Goal: Task Accomplishment & Management: Manage account settings

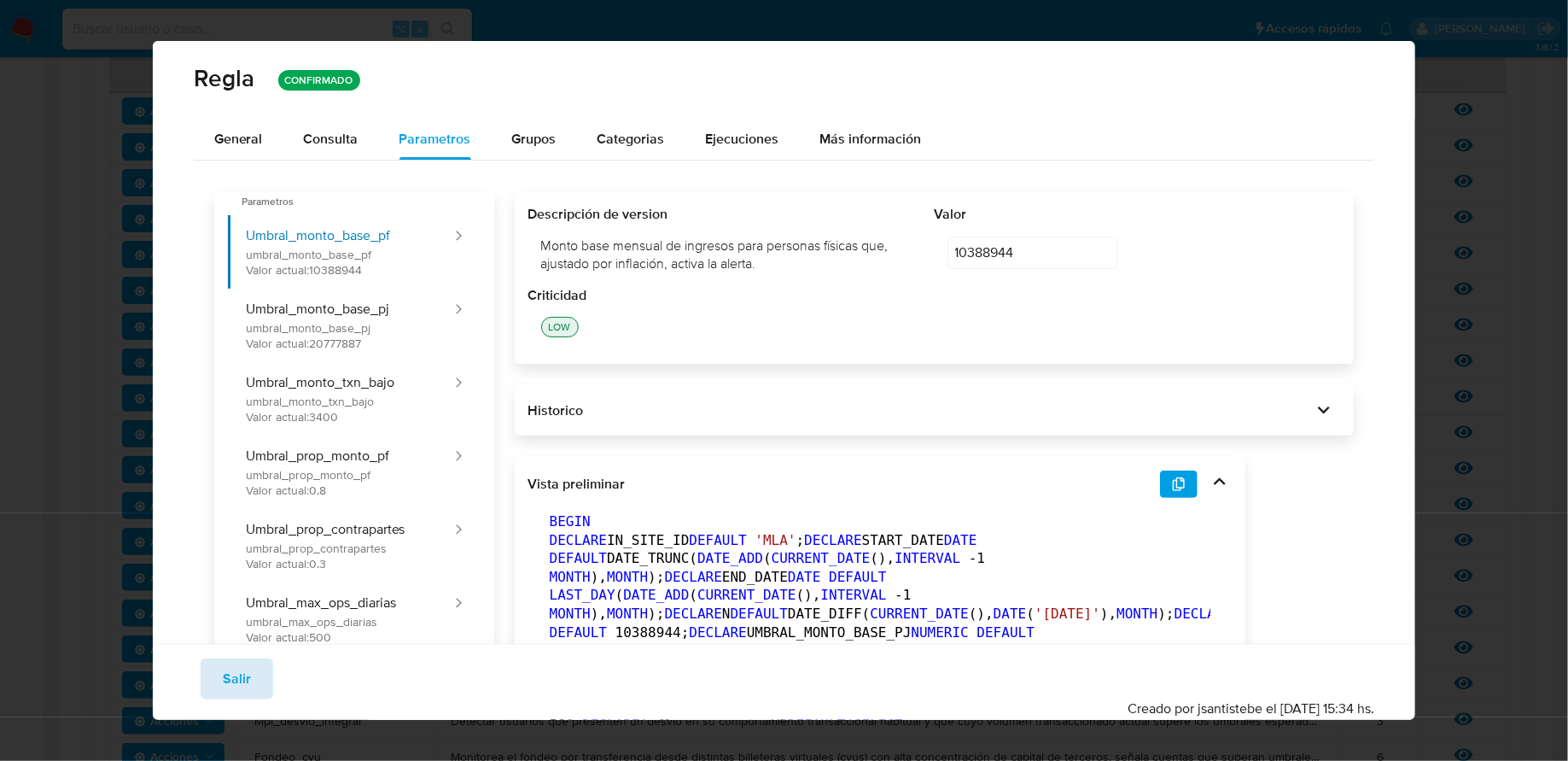
click at [241, 682] on span "Salir" at bounding box center [237, 678] width 28 height 38
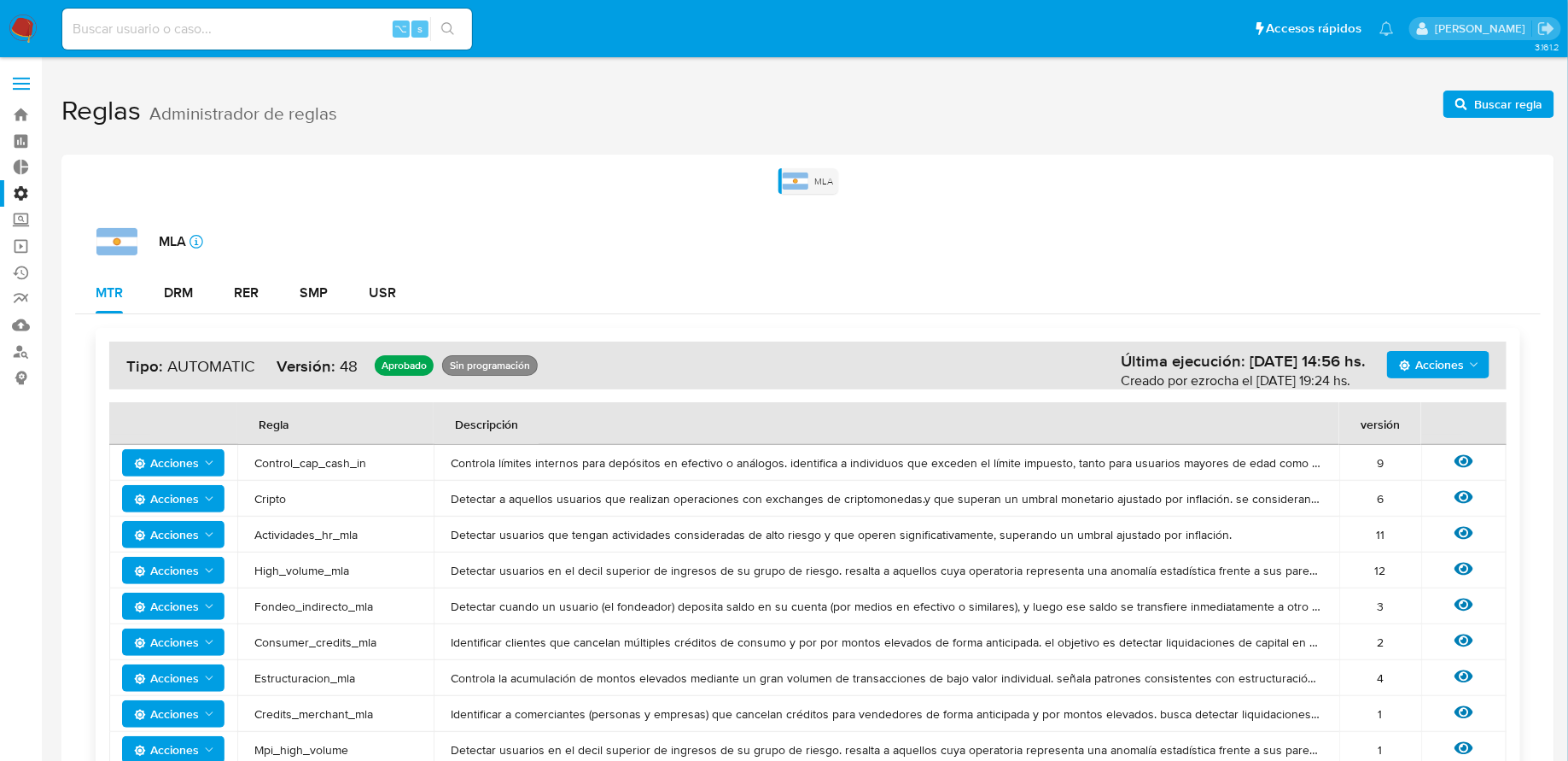
click at [14, 13] on nav "⌥ s Accesos rápidos Presiona las siguientes teclas para acceder a algunas de la…" at bounding box center [784, 28] width 1568 height 57
click at [14, 36] on img at bounding box center [23, 28] width 29 height 29
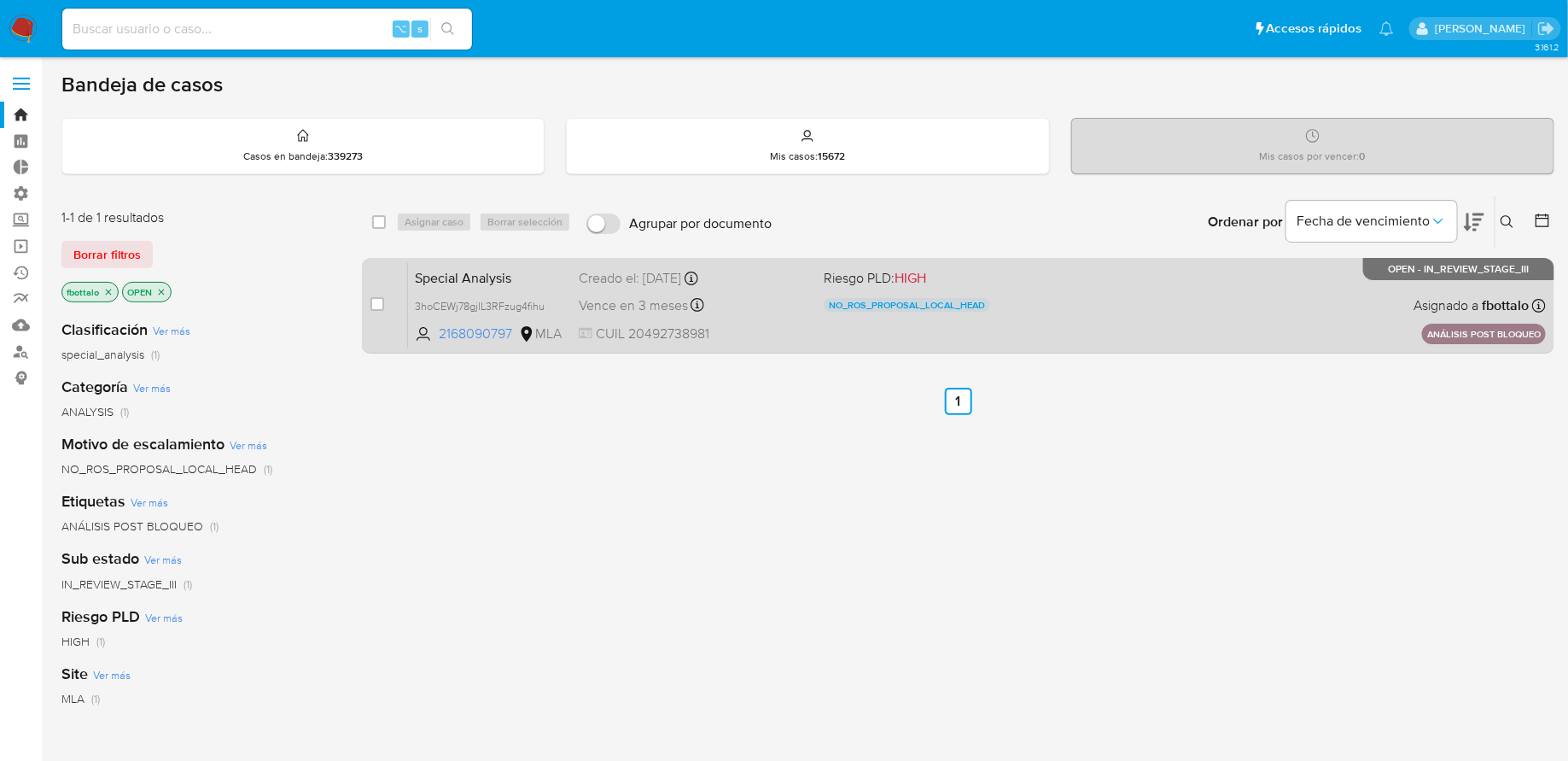
click at [390, 309] on div "case-item-checkbox No es posible asignar el caso" at bounding box center [389, 305] width 38 height 86
click at [384, 307] on div "case-item-checkbox No es posible asignar el caso" at bounding box center [389, 305] width 38 height 86
click at [376, 302] on input "checkbox" at bounding box center [377, 304] width 14 height 14
checkbox input "true"
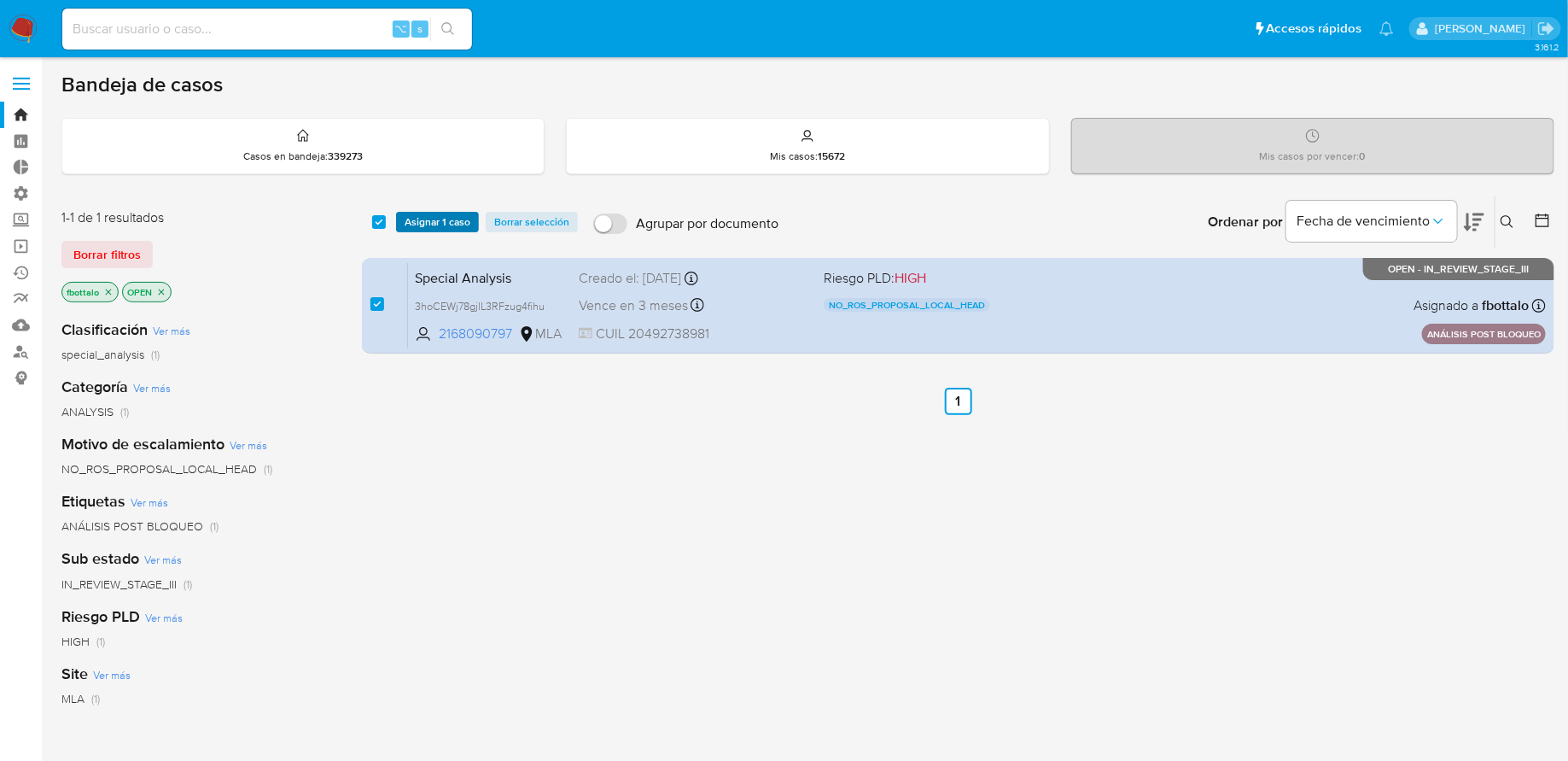
click at [446, 217] on span "Asignar 1 caso" at bounding box center [437, 222] width 66 height 17
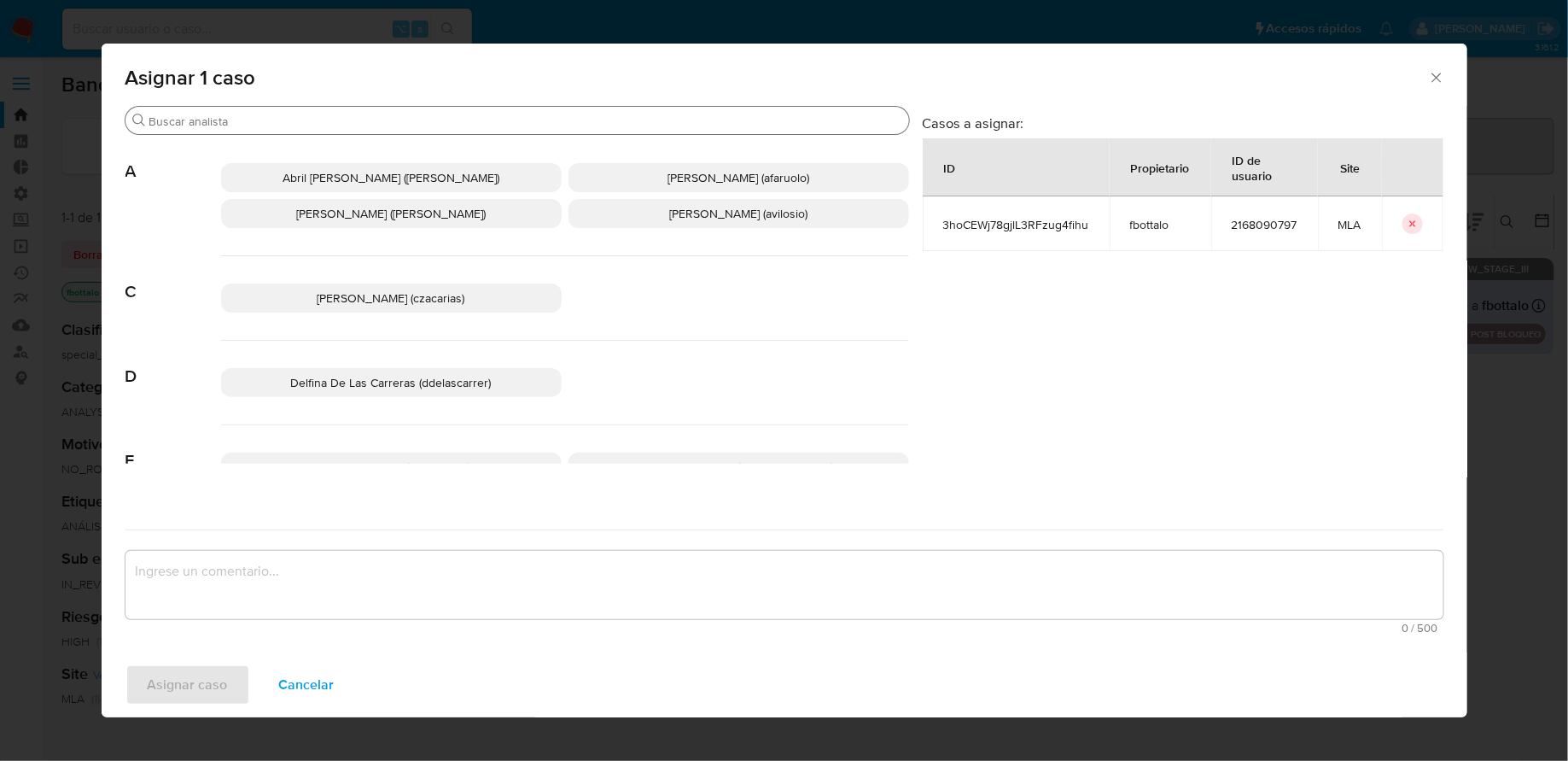
click at [471, 133] on div "Buscar" at bounding box center [517, 120] width 784 height 27
click at [446, 130] on div "Buscar" at bounding box center [517, 120] width 784 height 27
click at [440, 119] on input "Buscar" at bounding box center [526, 121] width 753 height 15
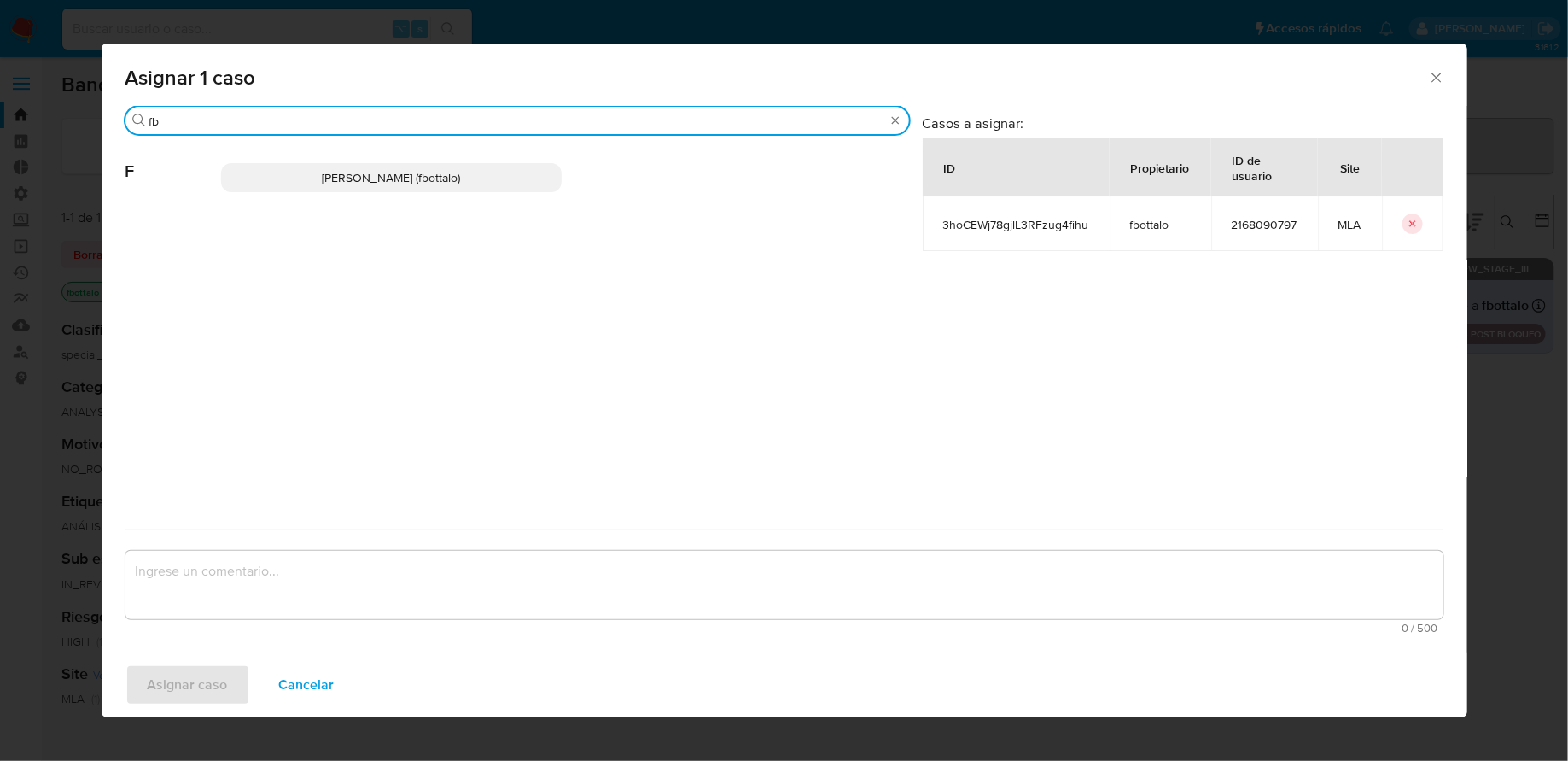
type input "fb"
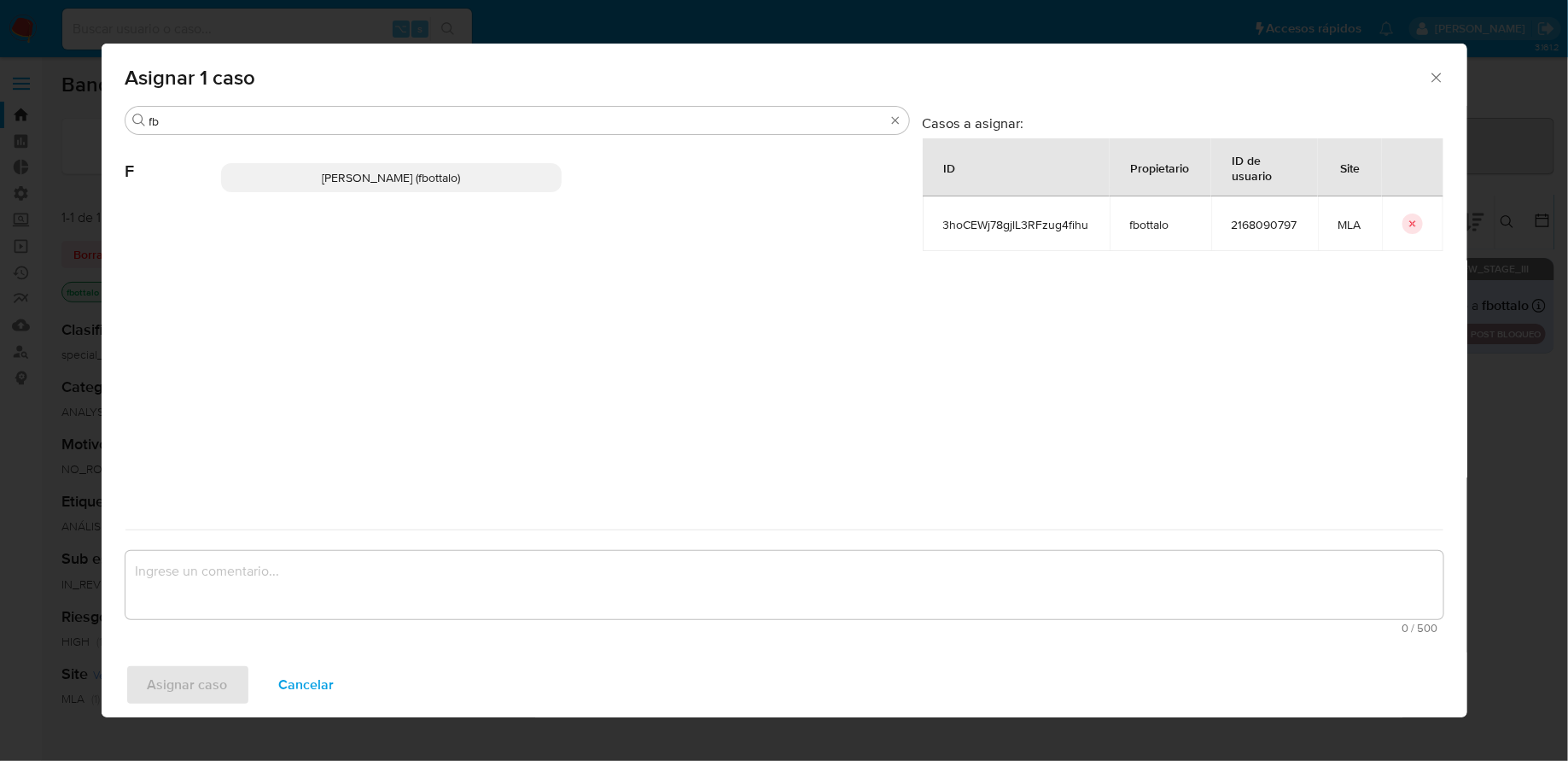
click at [391, 181] on span "[PERSON_NAME] (fbottalo)" at bounding box center [390, 177] width 138 height 17
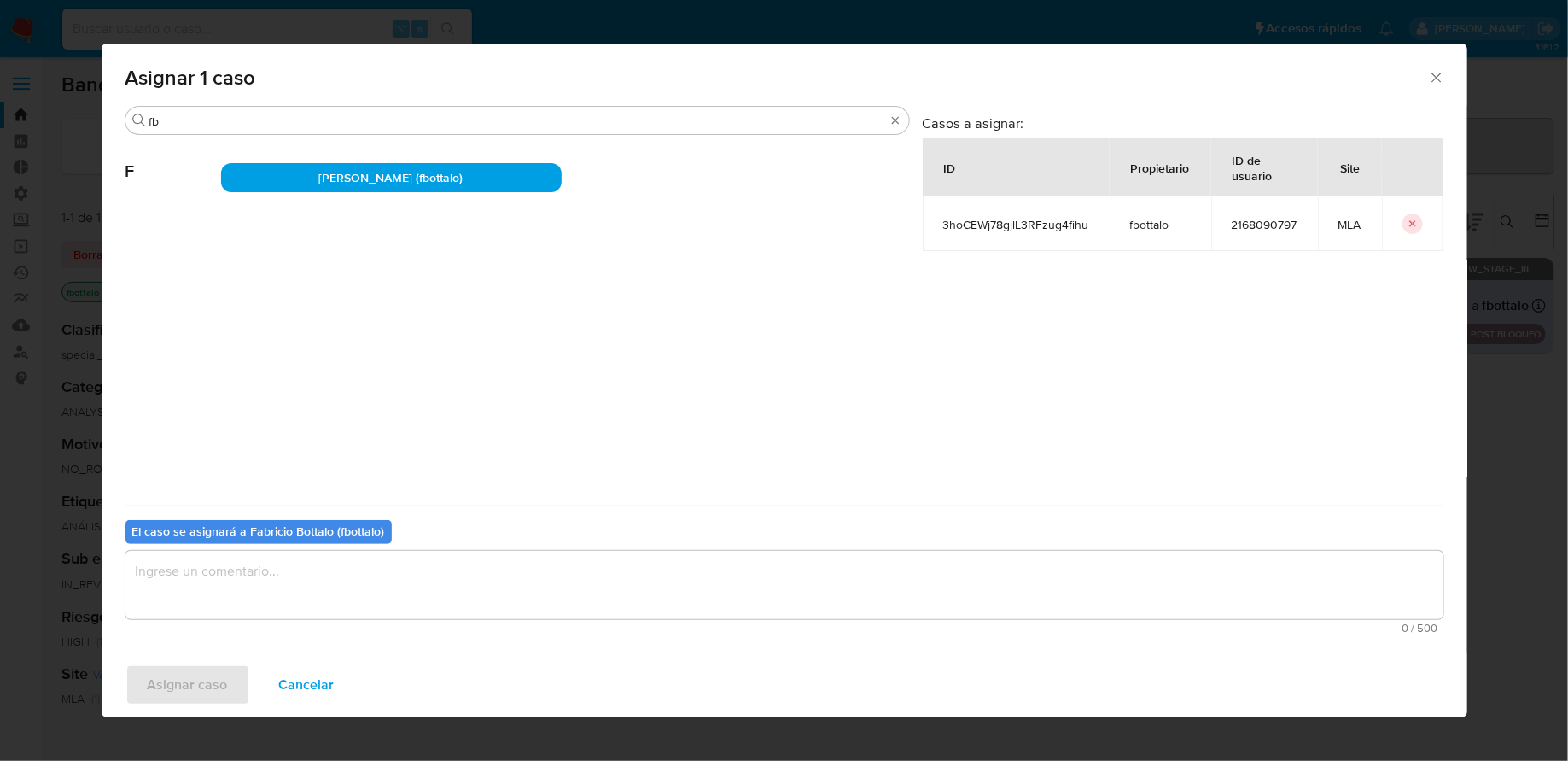
click at [277, 608] on textarea "assign-modal" at bounding box center [784, 585] width 1317 height 69
click at [212, 666] on span "Asignar caso" at bounding box center [187, 684] width 80 height 38
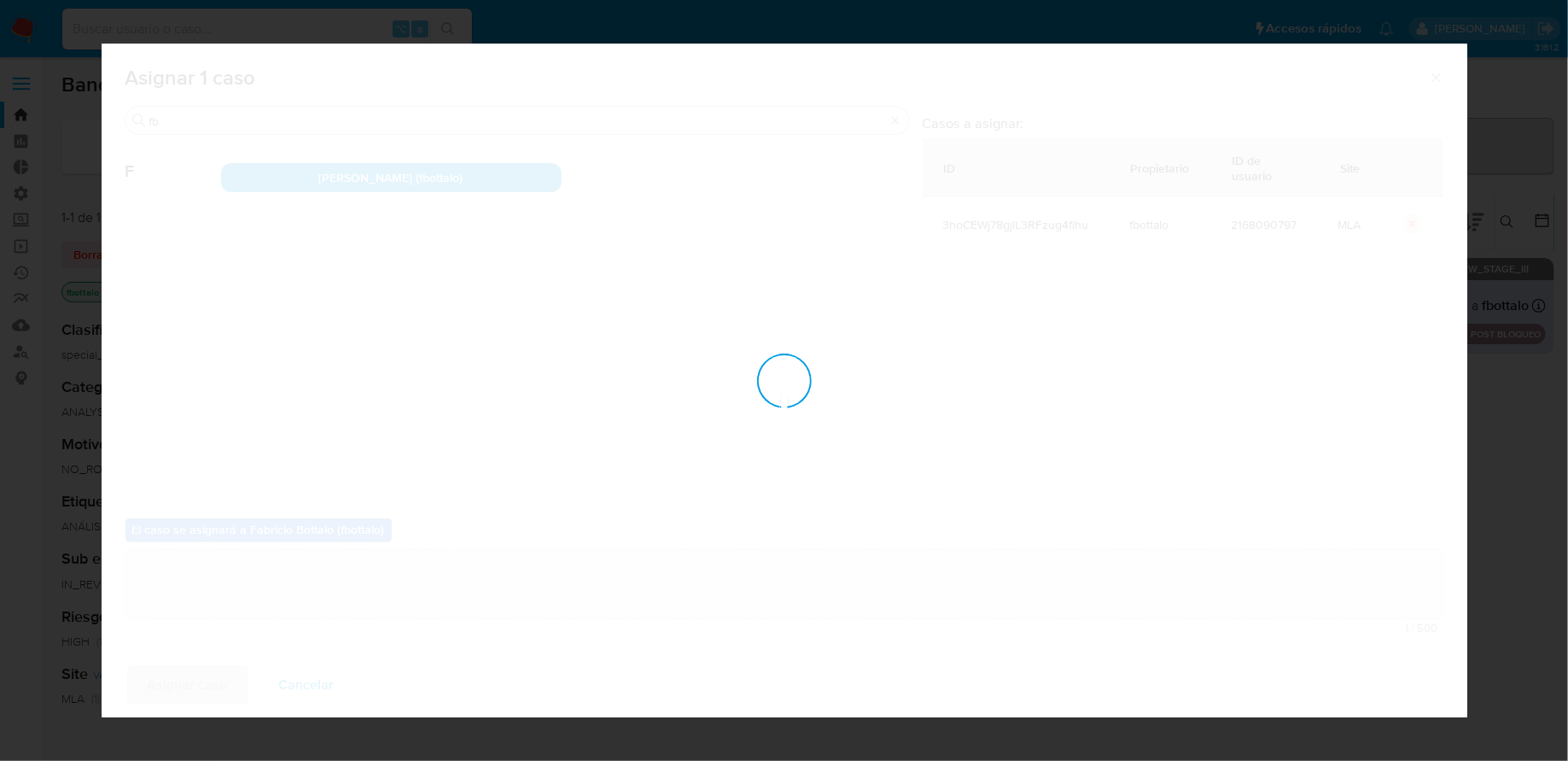
checkbox input "false"
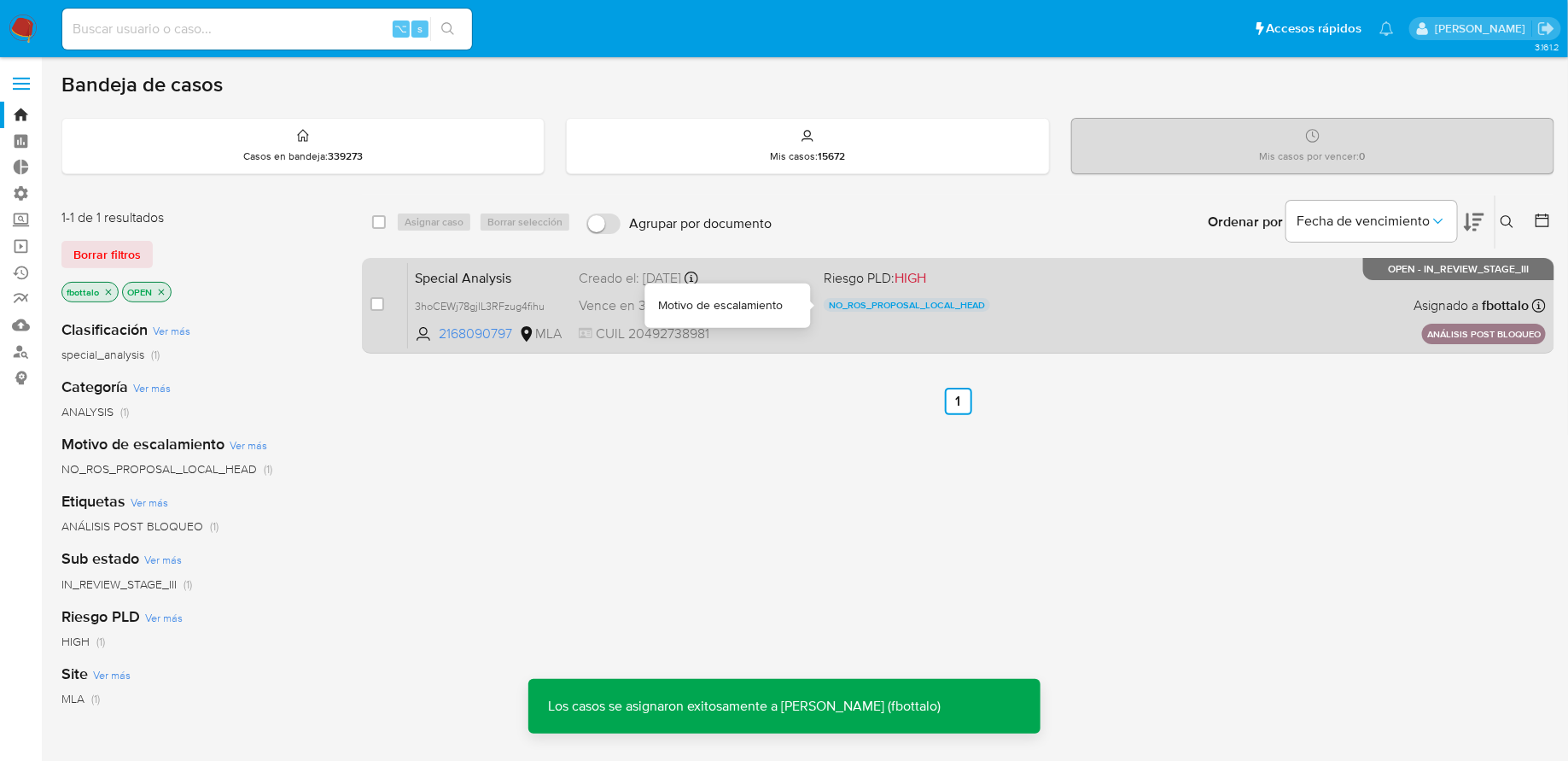
click at [971, 308] on p "NO_ROS_PROPOSAL_LOCAL_HEAD" at bounding box center [906, 305] width 166 height 14
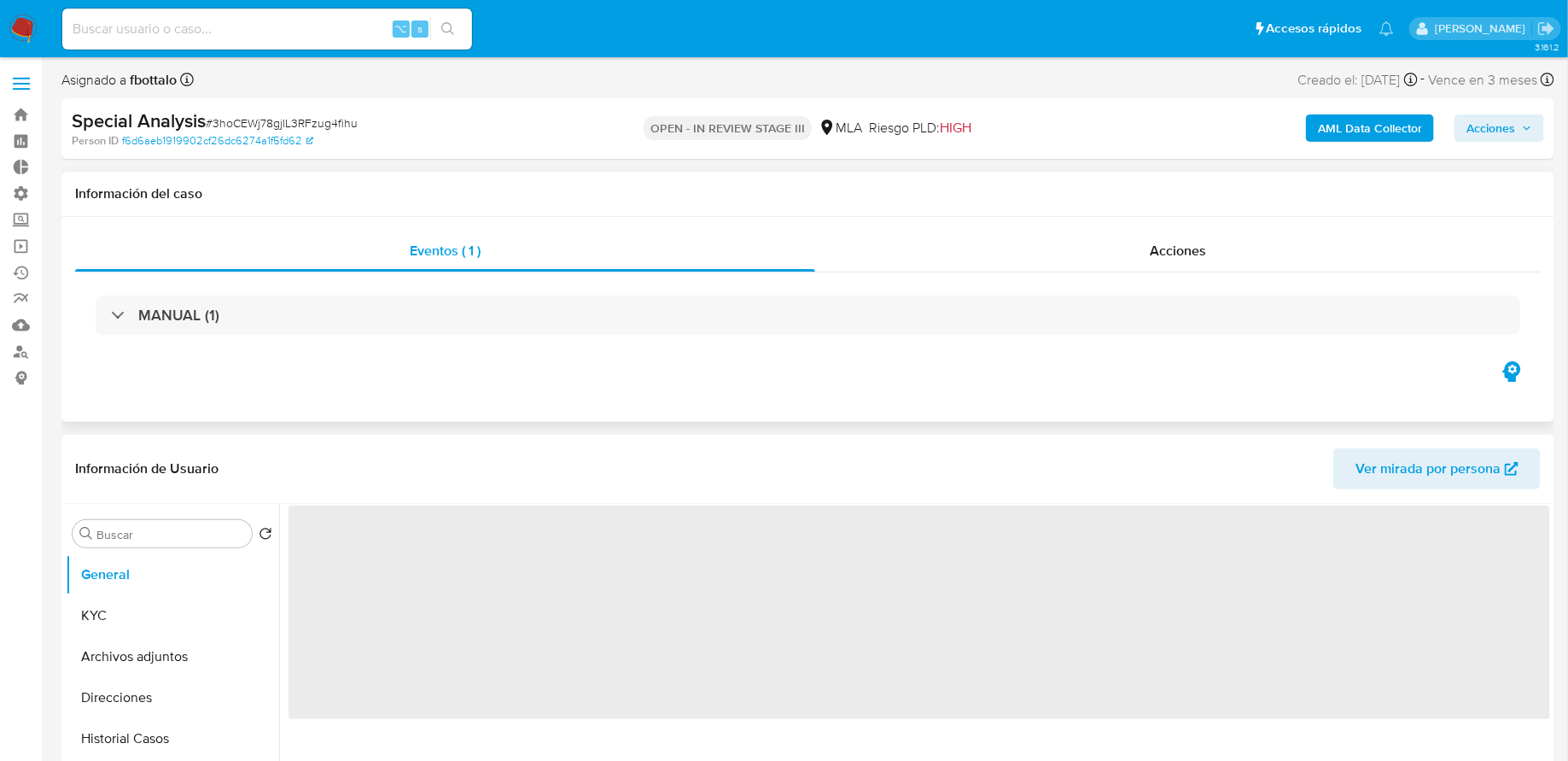
click at [886, 209] on div "Información del caso" at bounding box center [807, 194] width 1492 height 45
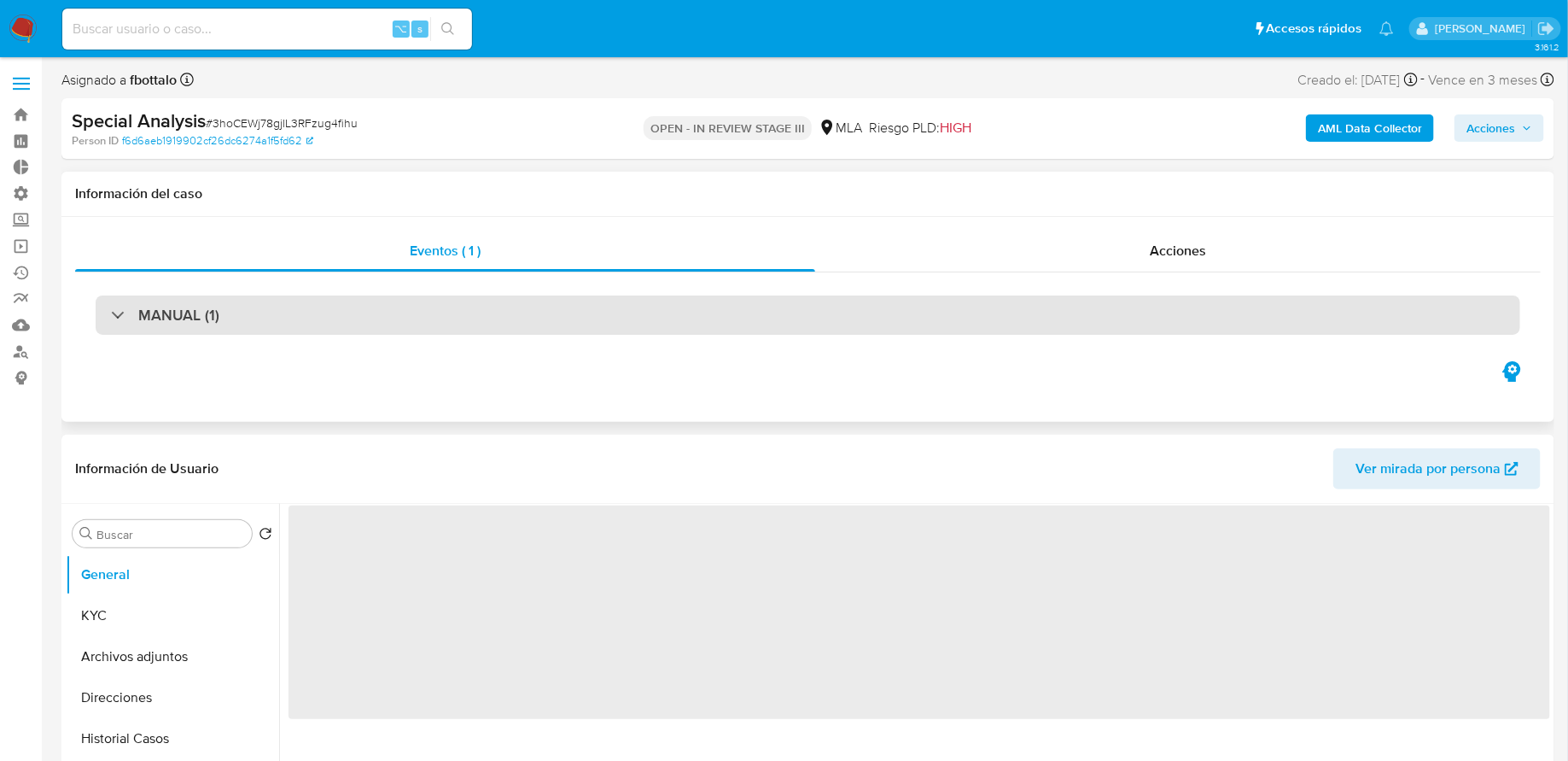
select select "10"
click at [821, 296] on div "MANUAL (1)" at bounding box center [808, 315] width 1425 height 40
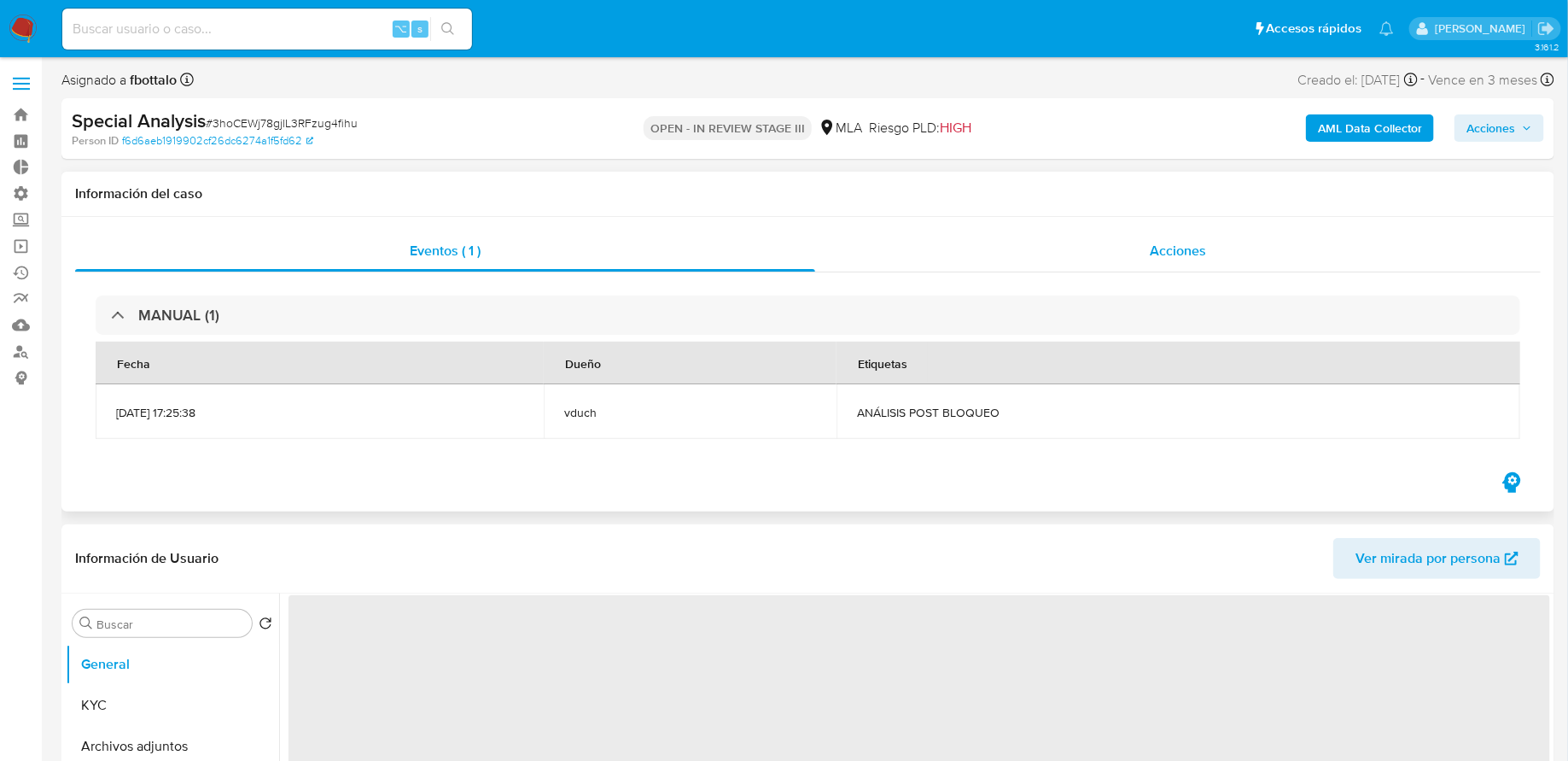
click at [970, 238] on div "Acciones" at bounding box center [1178, 251] width 726 height 41
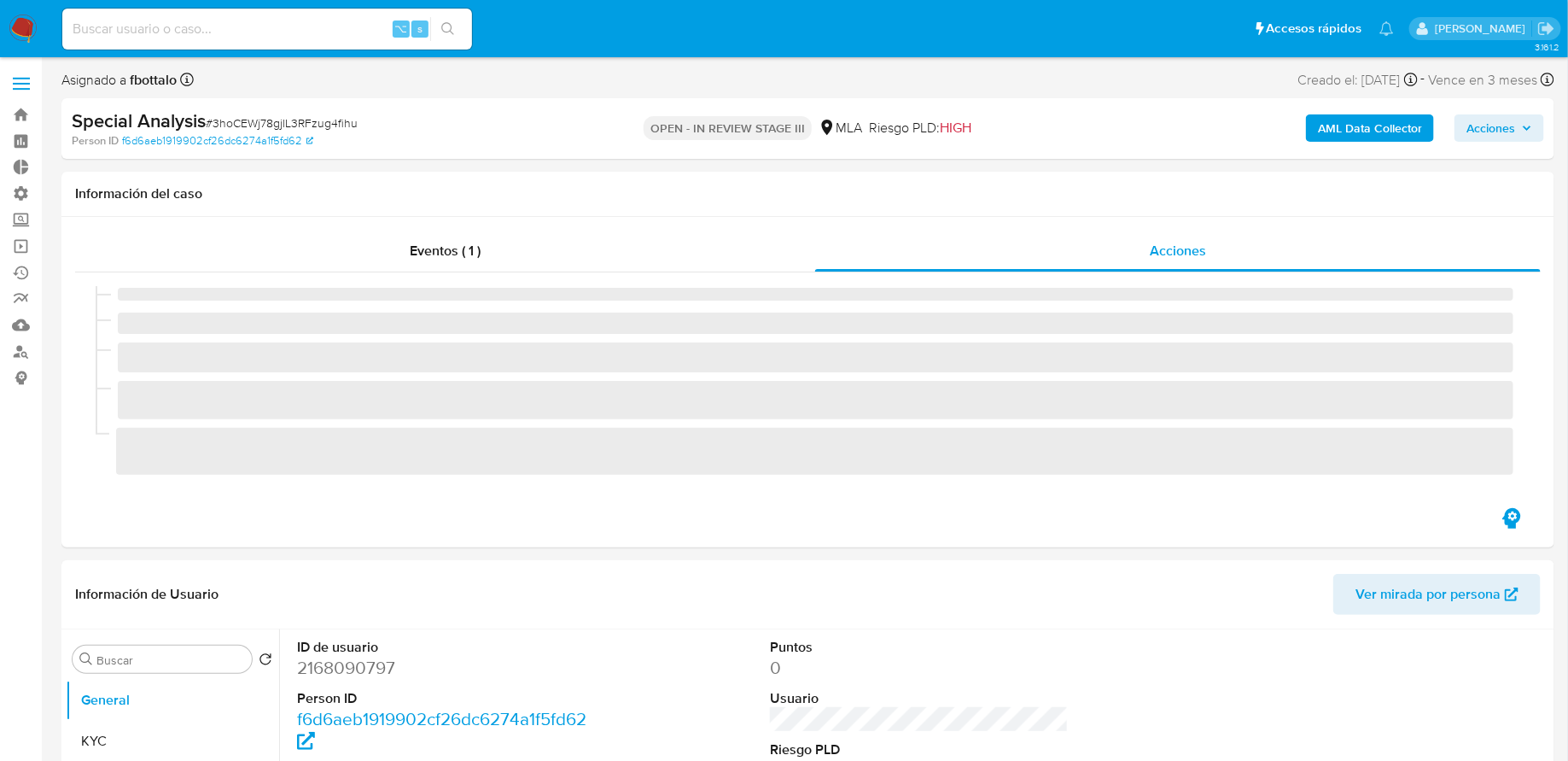
click at [1510, 129] on span "Acciones" at bounding box center [1490, 128] width 48 height 27
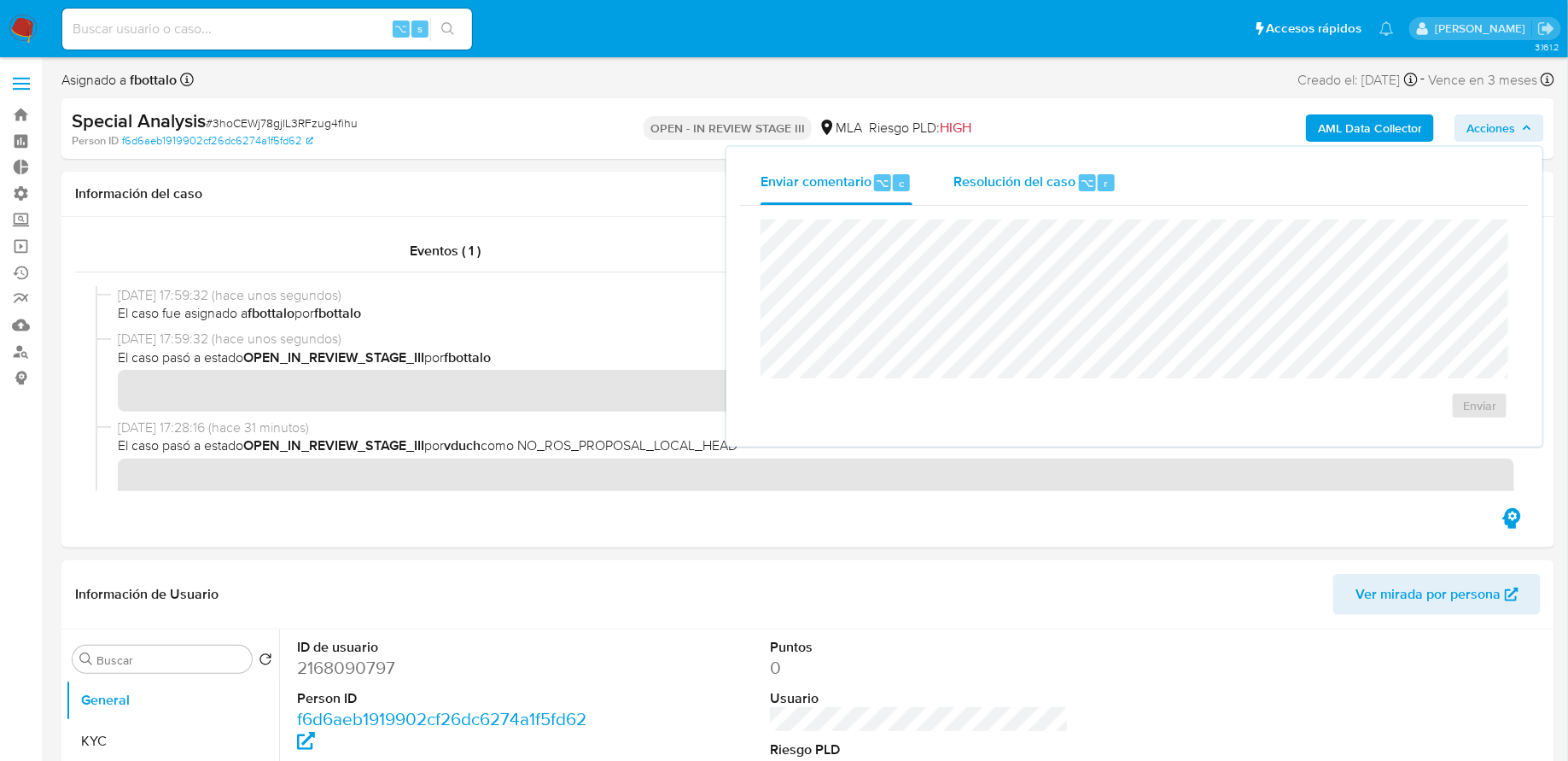
click at [985, 185] on span "Resolución del caso" at bounding box center [1014, 182] width 122 height 19
click at [977, 290] on textarea at bounding box center [1134, 290] width 746 height 136
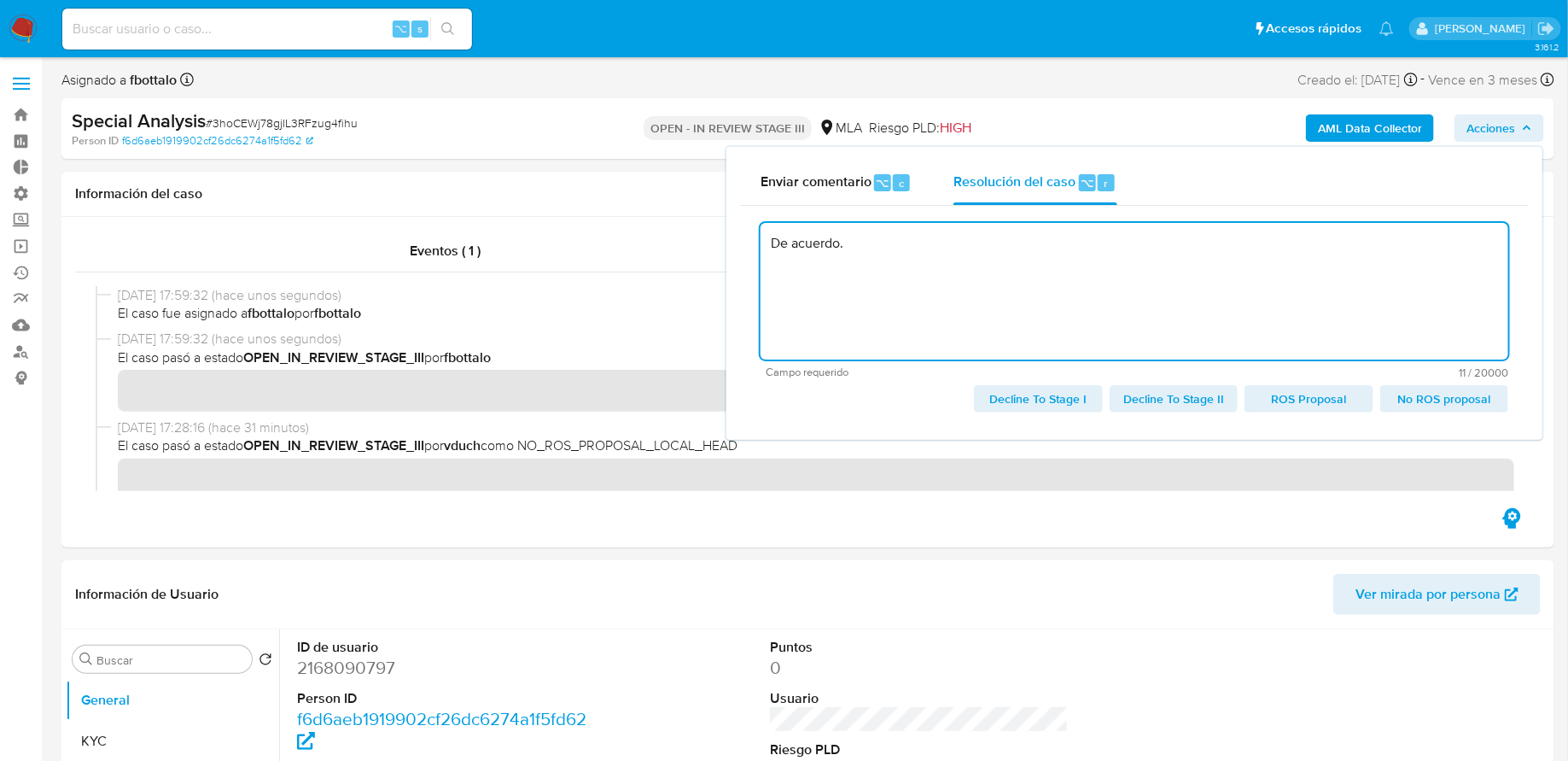
click at [1465, 399] on span "No ROS proposal" at bounding box center [1444, 399] width 104 height 24
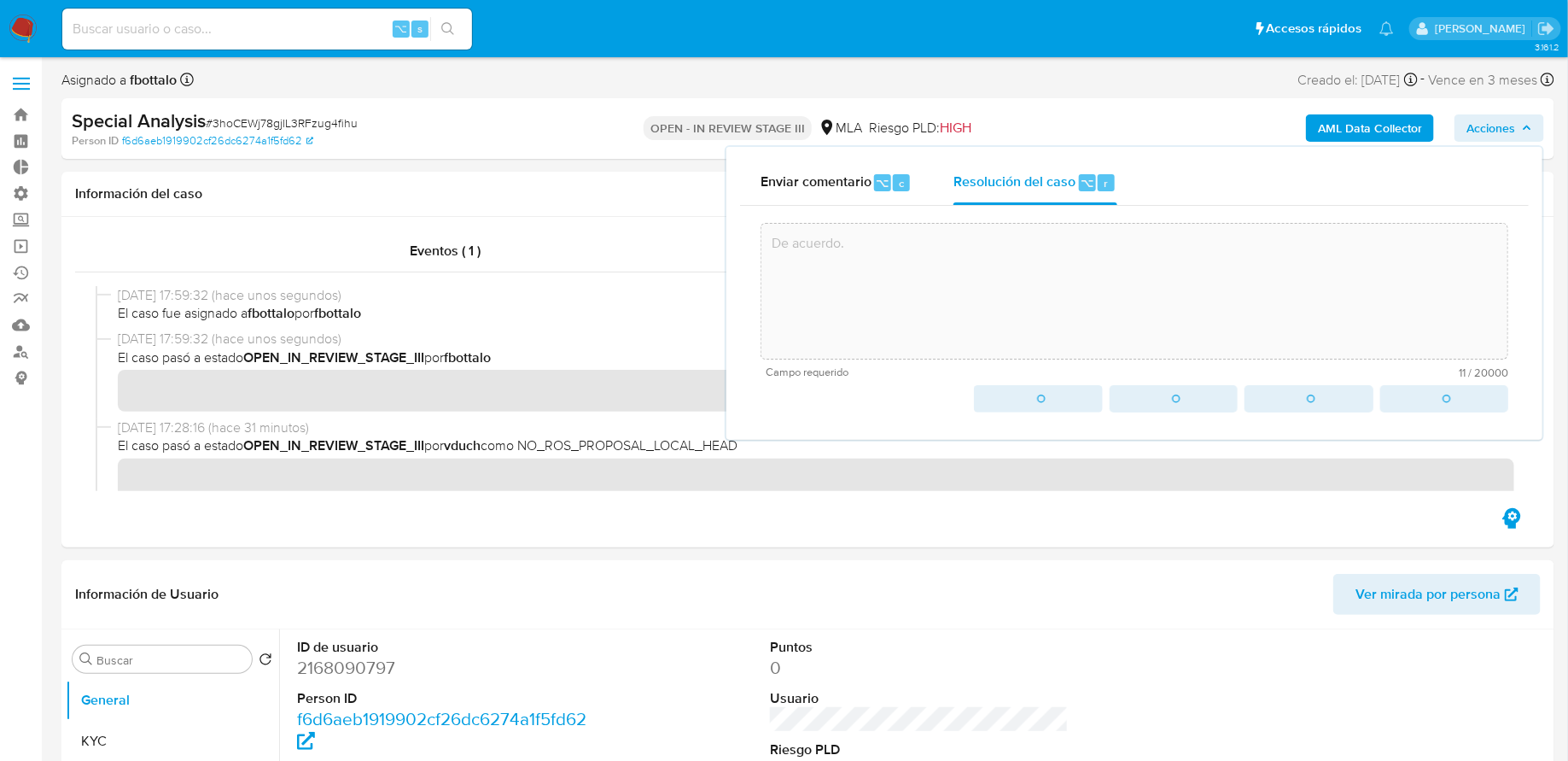
type textarea "De acuerdo."
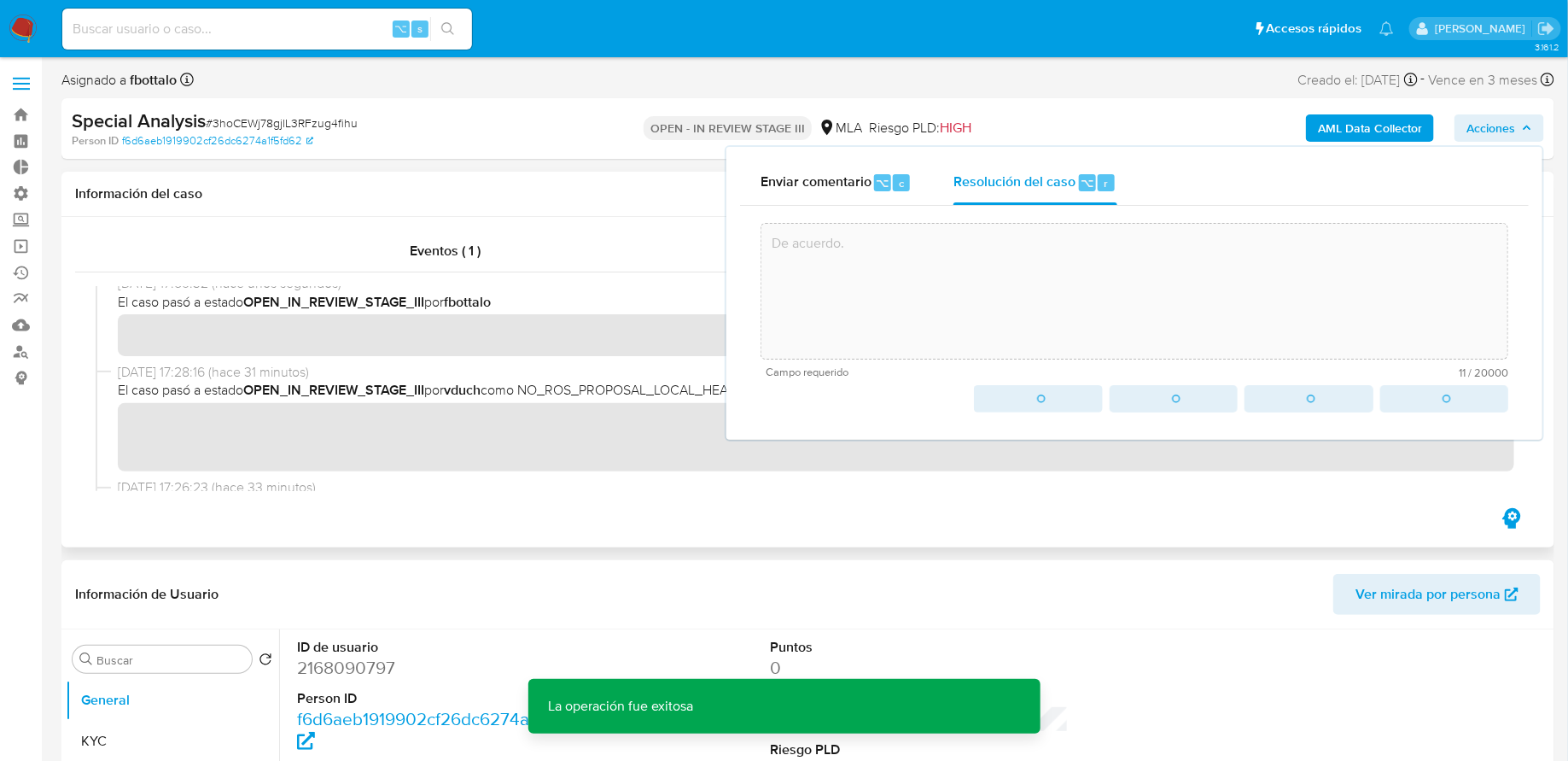
scroll to position [99, 0]
